Goal: Transaction & Acquisition: Purchase product/service

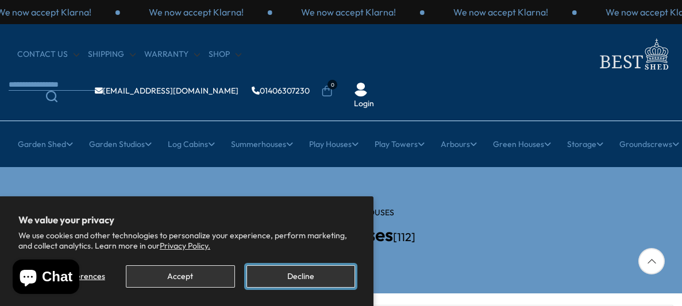
click at [302, 275] on button "Decline" at bounding box center [301, 277] width 109 height 22
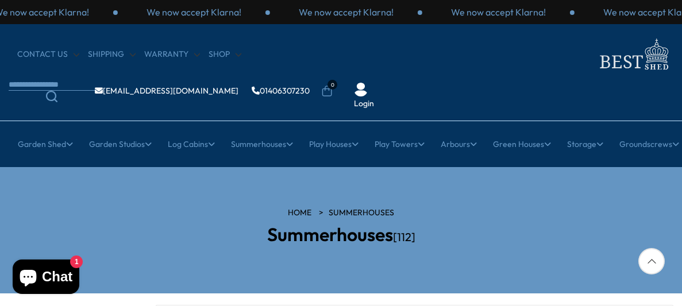
click at [678, 167] on section "HOME Summerhouses Summerhouses [112]" at bounding box center [341, 230] width 682 height 126
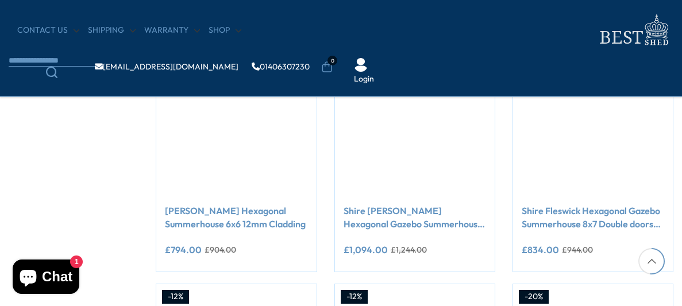
scroll to position [735, 0]
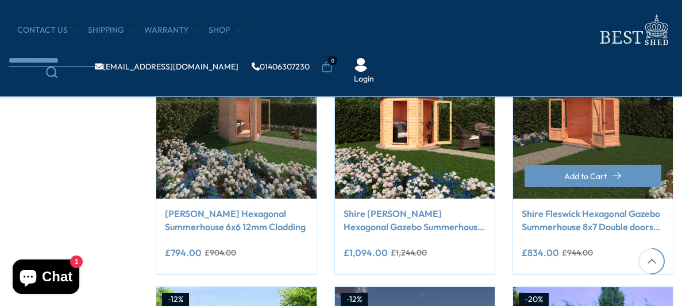
click at [596, 118] on img at bounding box center [593, 119] width 160 height 160
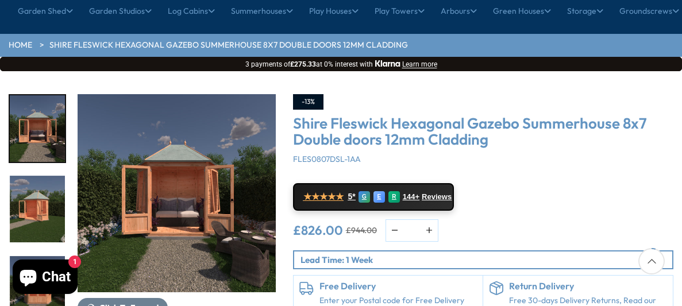
scroll to position [137, 0]
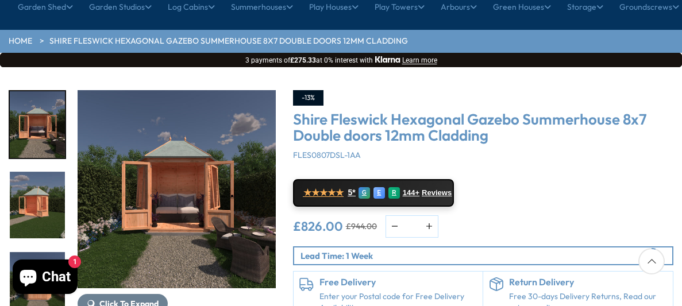
click at [44, 172] on img "2 / 9" at bounding box center [37, 205] width 55 height 67
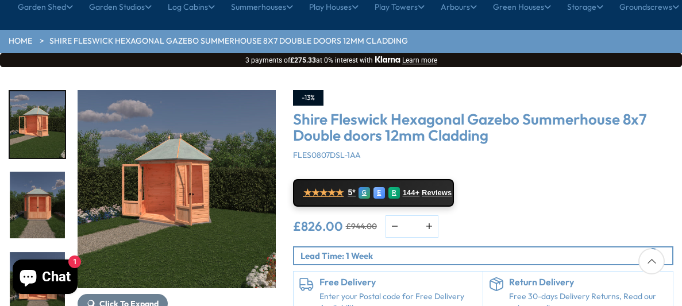
click at [48, 252] on img "4 / 9" at bounding box center [37, 285] width 55 height 67
